Goal: Task Accomplishment & Management: Use online tool/utility

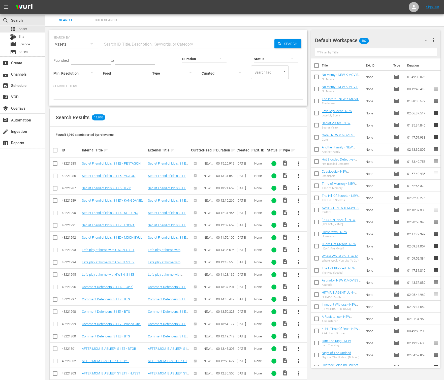
click at [168, 40] on input "text" at bounding box center [188, 44] width 171 height 12
type input "ㅐ"
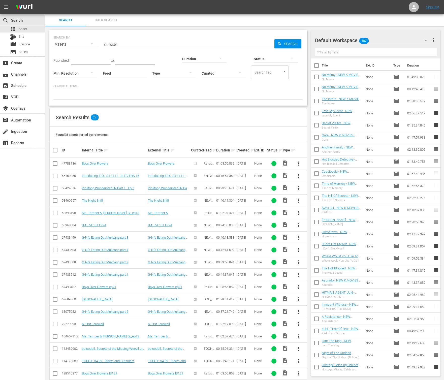
click at [190, 121] on div "Search Results 28" at bounding box center [178, 117] width 257 height 18
click at [185, 44] on input "outside" at bounding box center [188, 44] width 171 height 12
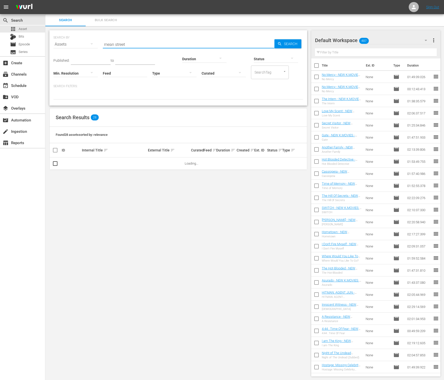
type input "mean street"
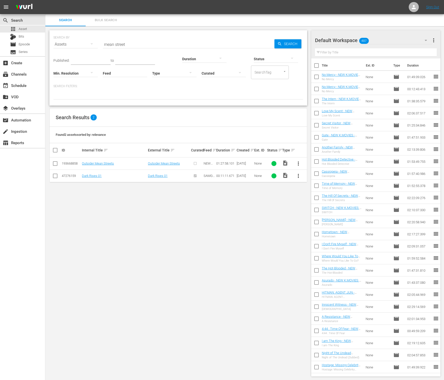
click at [298, 159] on button "more_vert" at bounding box center [298, 163] width 12 height 12
click at [316, 202] on div "Episode" at bounding box center [325, 202] width 34 height 12
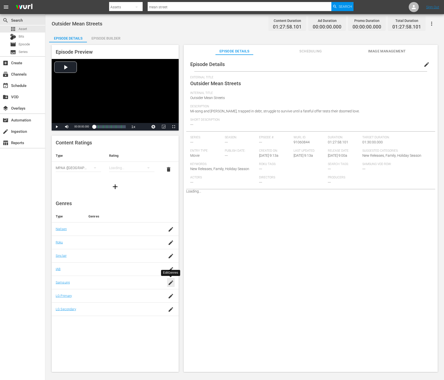
click at [171, 285] on div "button" at bounding box center [171, 282] width 8 height 9
type input "E"
type input "n"
click at [114, 299] on div "Entertainment (G1004)" at bounding box center [128, 299] width 44 height 12
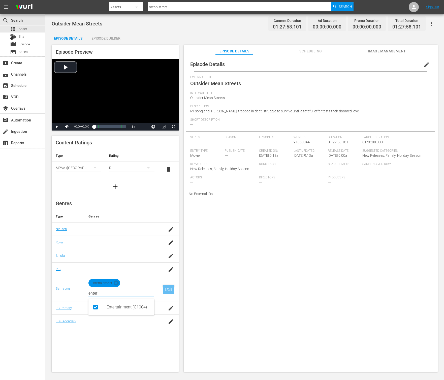
type input "enter"
click at [168, 291] on div "SAVE" at bounding box center [169, 289] width 12 height 9
